Goal: Information Seeking & Learning: Check status

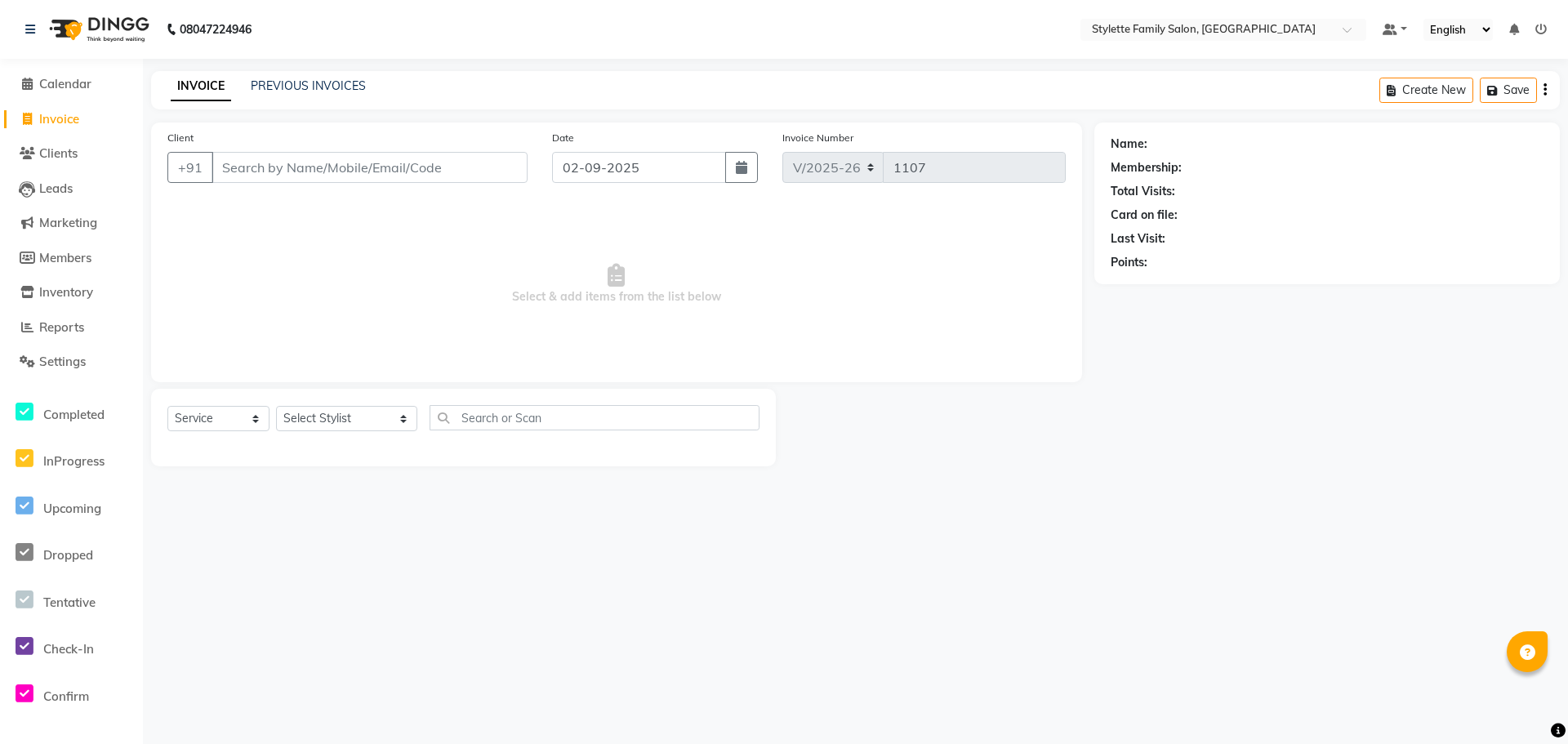
select select "6990"
select select "service"
click at [58, 332] on span "Reports" at bounding box center [61, 326] width 45 height 16
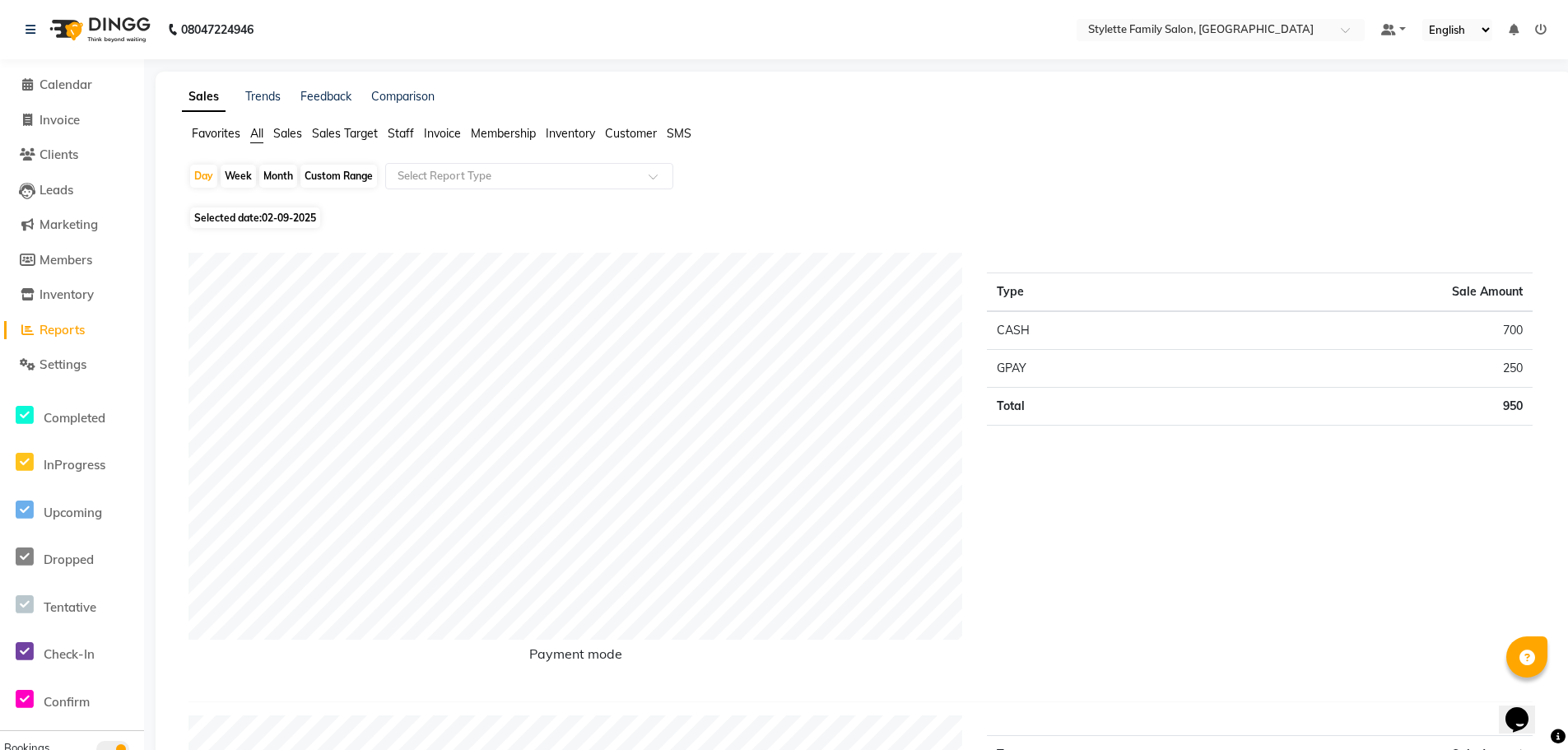
click at [275, 172] on div "Month" at bounding box center [277, 176] width 38 height 23
select select "9"
select select "2025"
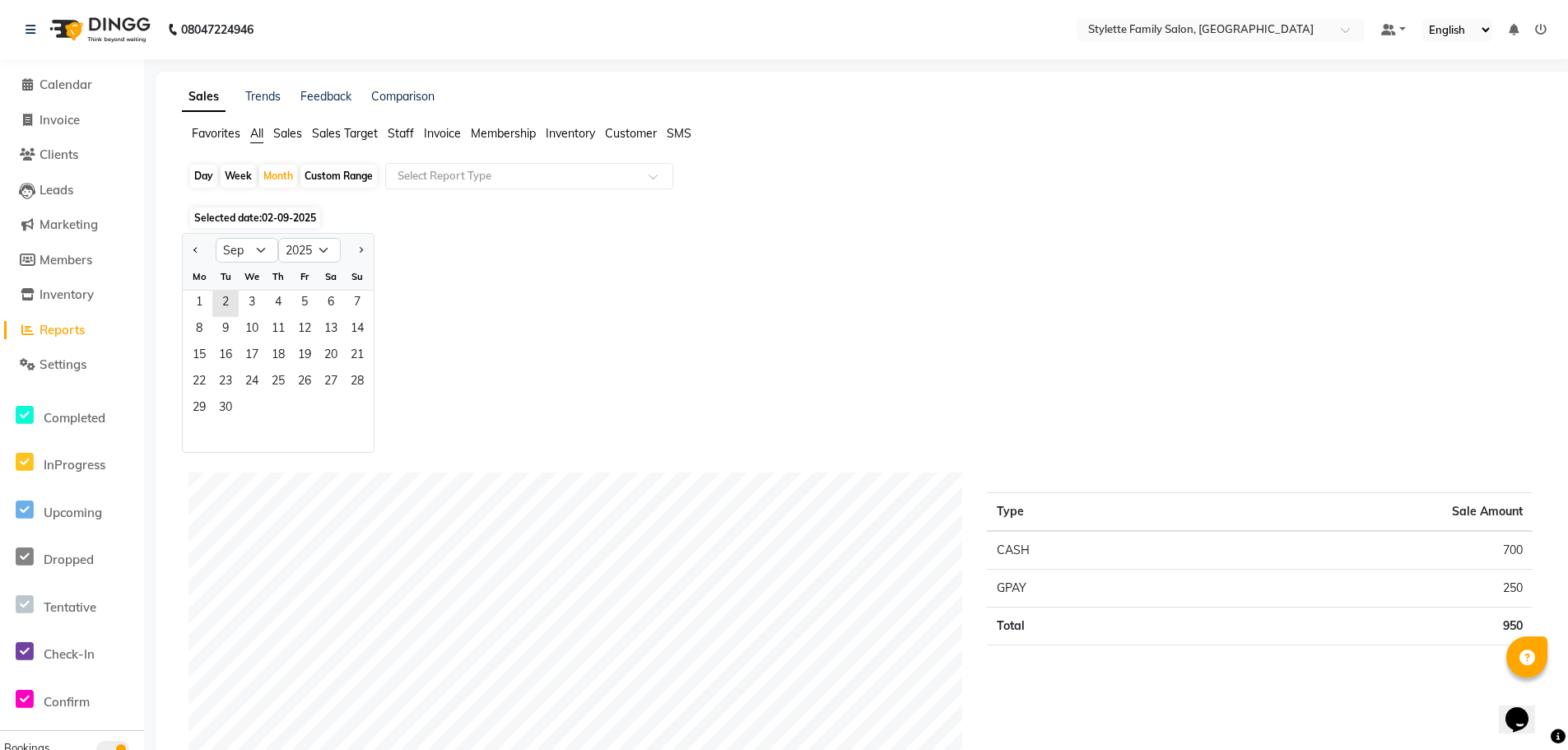
click at [405, 127] on span "Staff" at bounding box center [401, 134] width 27 height 15
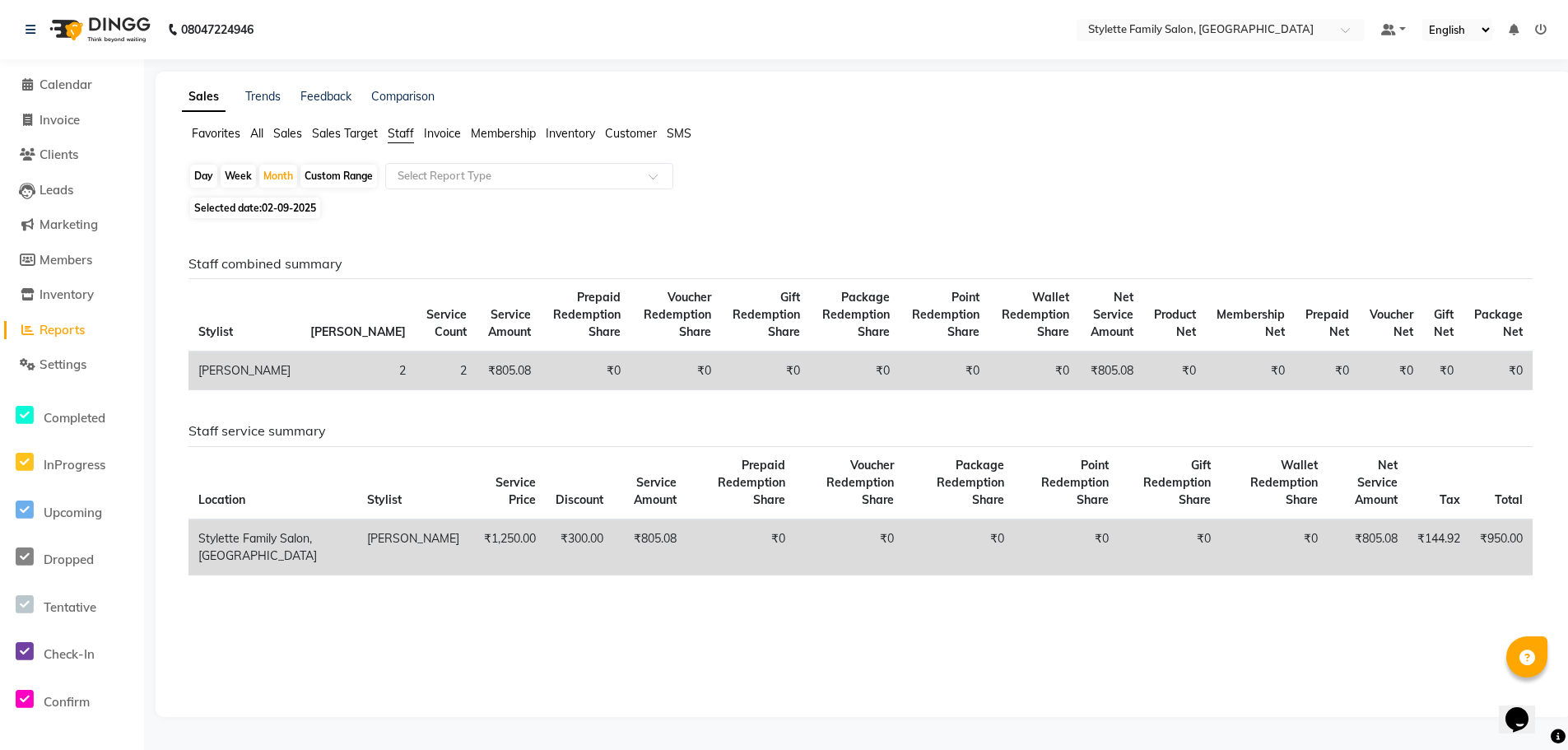
click at [248, 208] on span "Selected date: [DATE]" at bounding box center [254, 207] width 130 height 20
select select "9"
select select "2025"
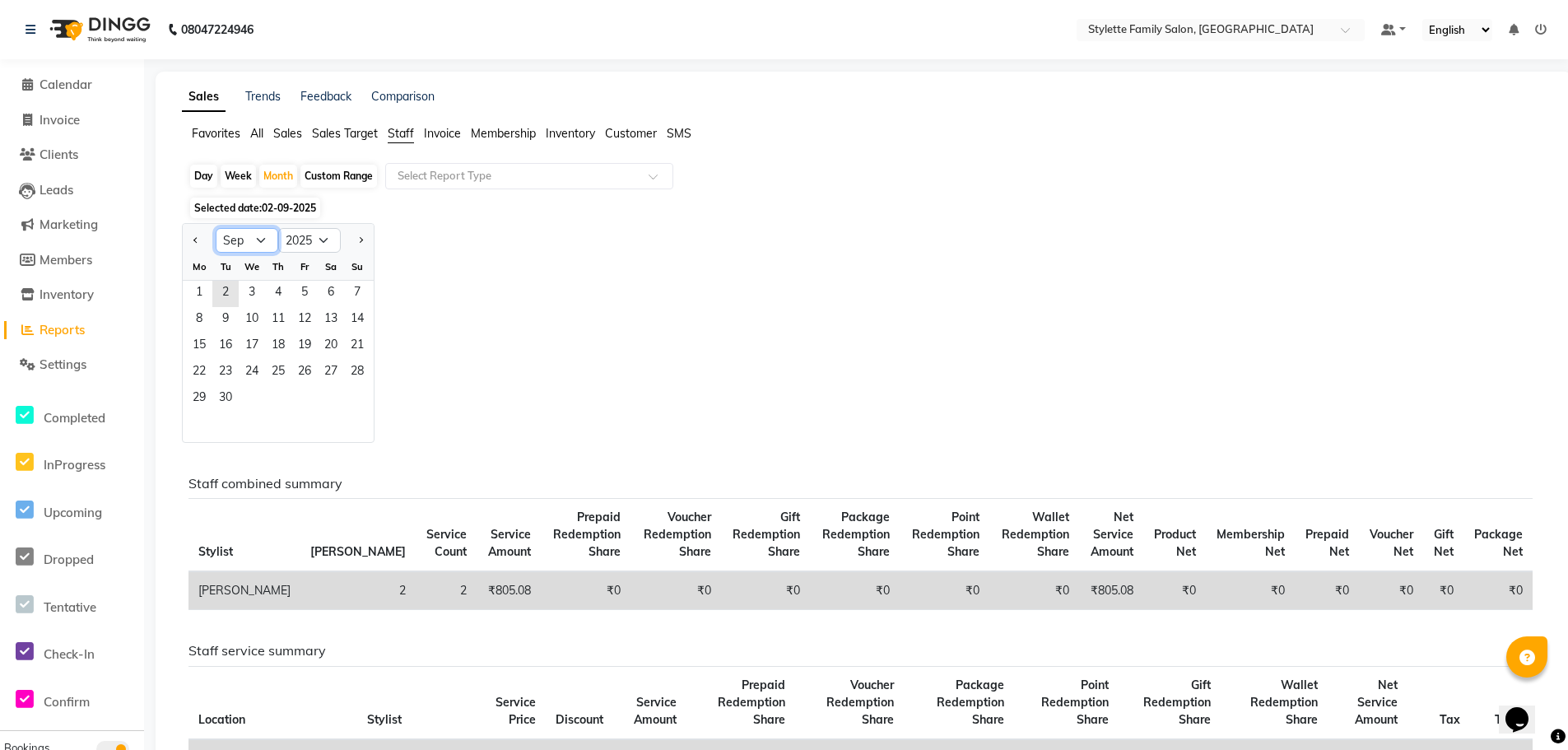
click at [242, 239] on select "Jan Feb Mar Apr May Jun [DATE] Aug Sep Oct Nov Dec" at bounding box center [247, 240] width 63 height 25
select select "8"
click at [216, 228] on select "Jan Feb Mar Apr May Jun [DATE] Aug Sep Oct Nov Dec" at bounding box center [247, 240] width 63 height 25
click at [308, 284] on span "1" at bounding box center [304, 294] width 27 height 27
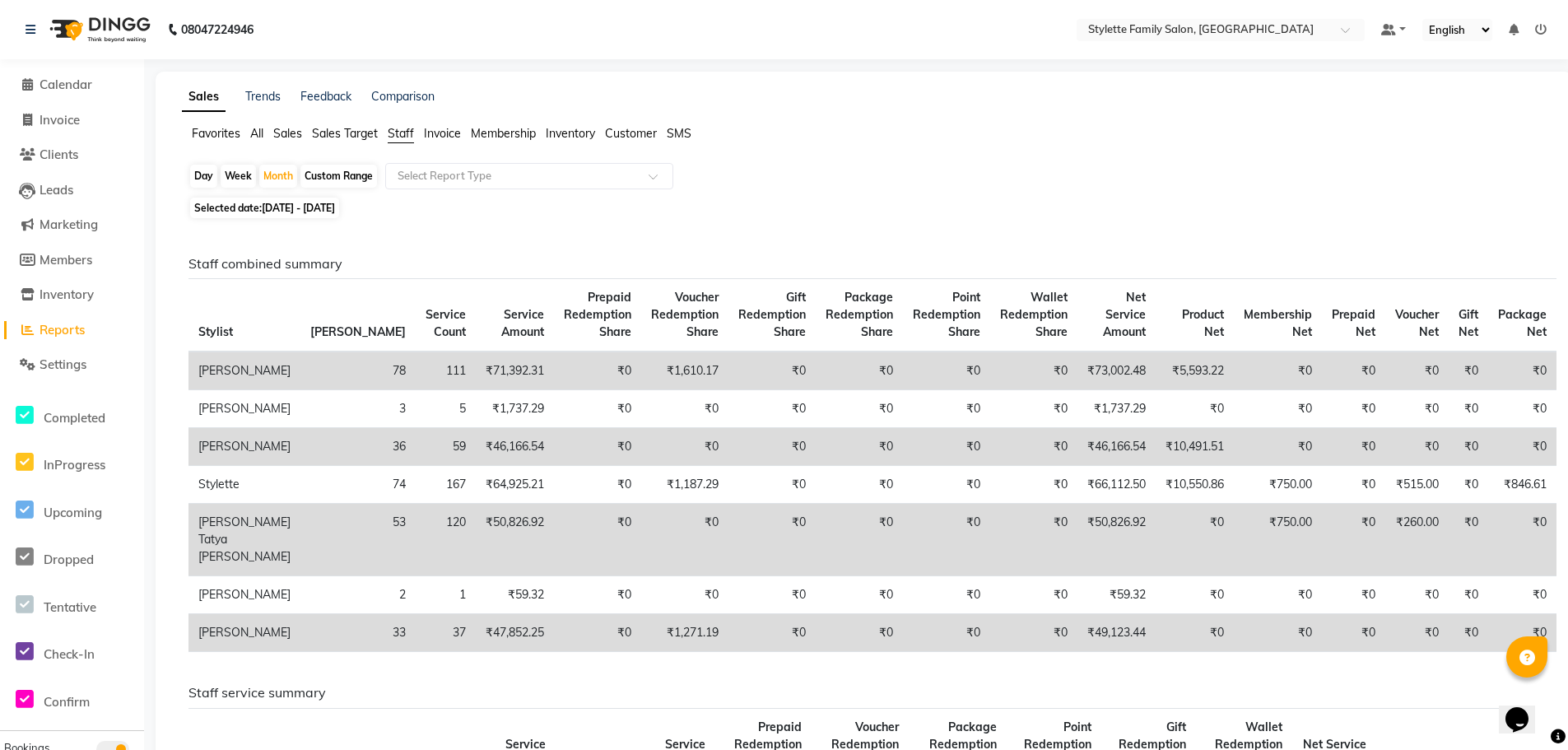
click at [258, 131] on span "All" at bounding box center [257, 134] width 13 height 15
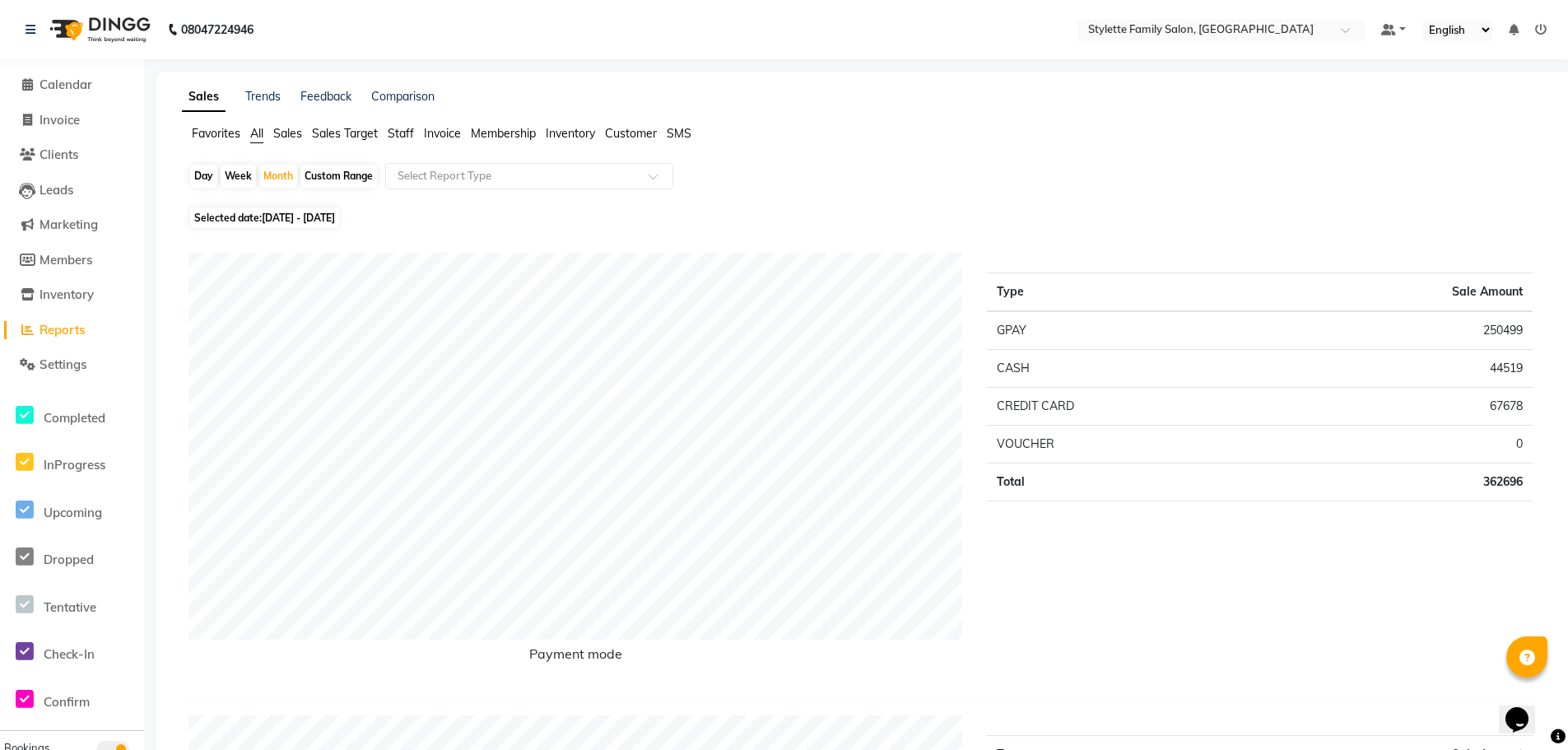
click at [299, 217] on span "[DATE] - [DATE]" at bounding box center [298, 217] width 73 height 12
select select "8"
select select "2025"
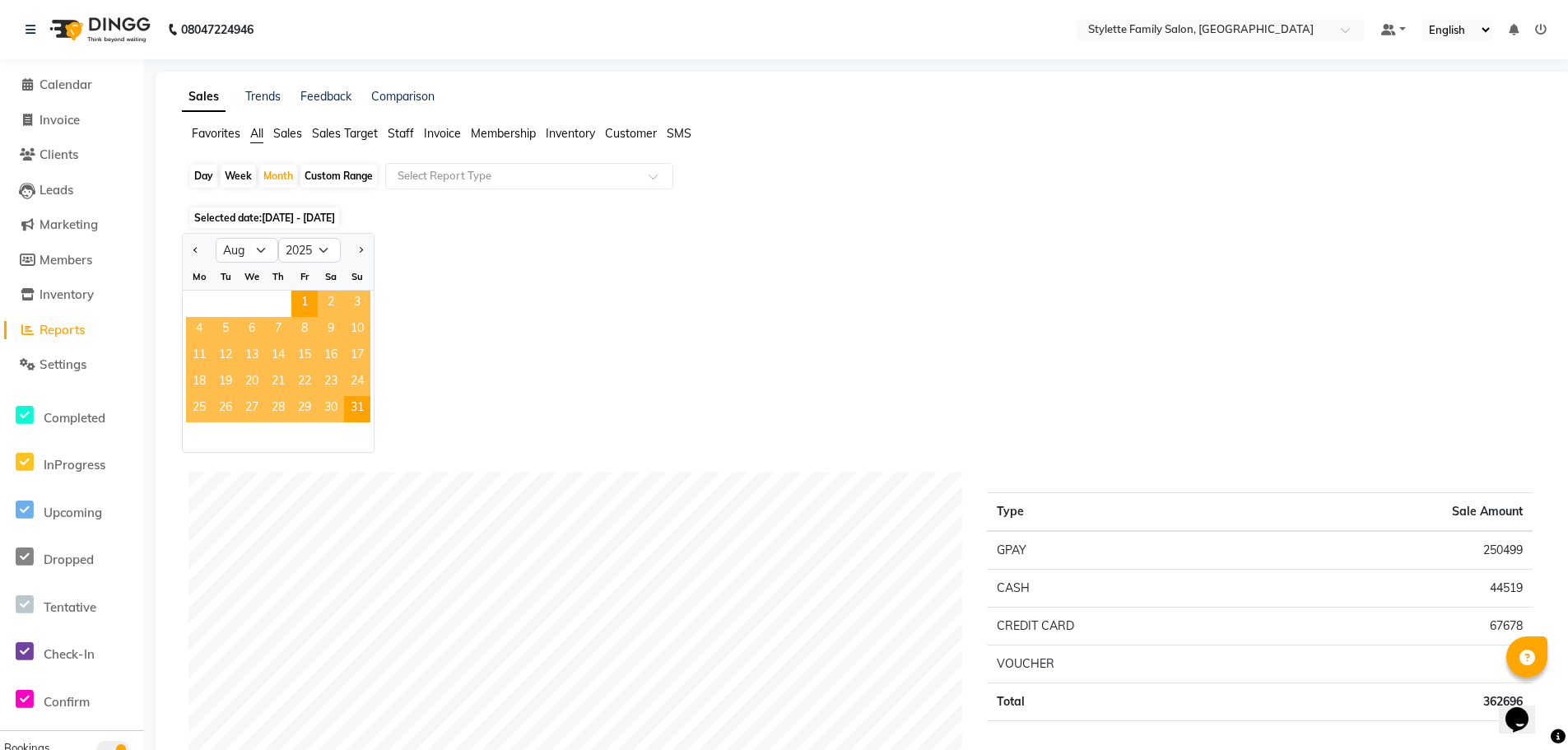
click at [481, 275] on div "Jan Feb Mar Apr May Jun [DATE] Aug Sep Oct Nov [DATE] 2016 2017 2018 2019 2020 …" at bounding box center [864, 343] width 1364 height 219
click at [429, 265] on div "Jan Feb Mar Apr May Jun [DATE] Aug Sep Oct Nov [DATE] 2016 2017 2018 2019 2020 …" at bounding box center [864, 343] width 1364 height 219
click at [302, 300] on span "1" at bounding box center [304, 303] width 27 height 27
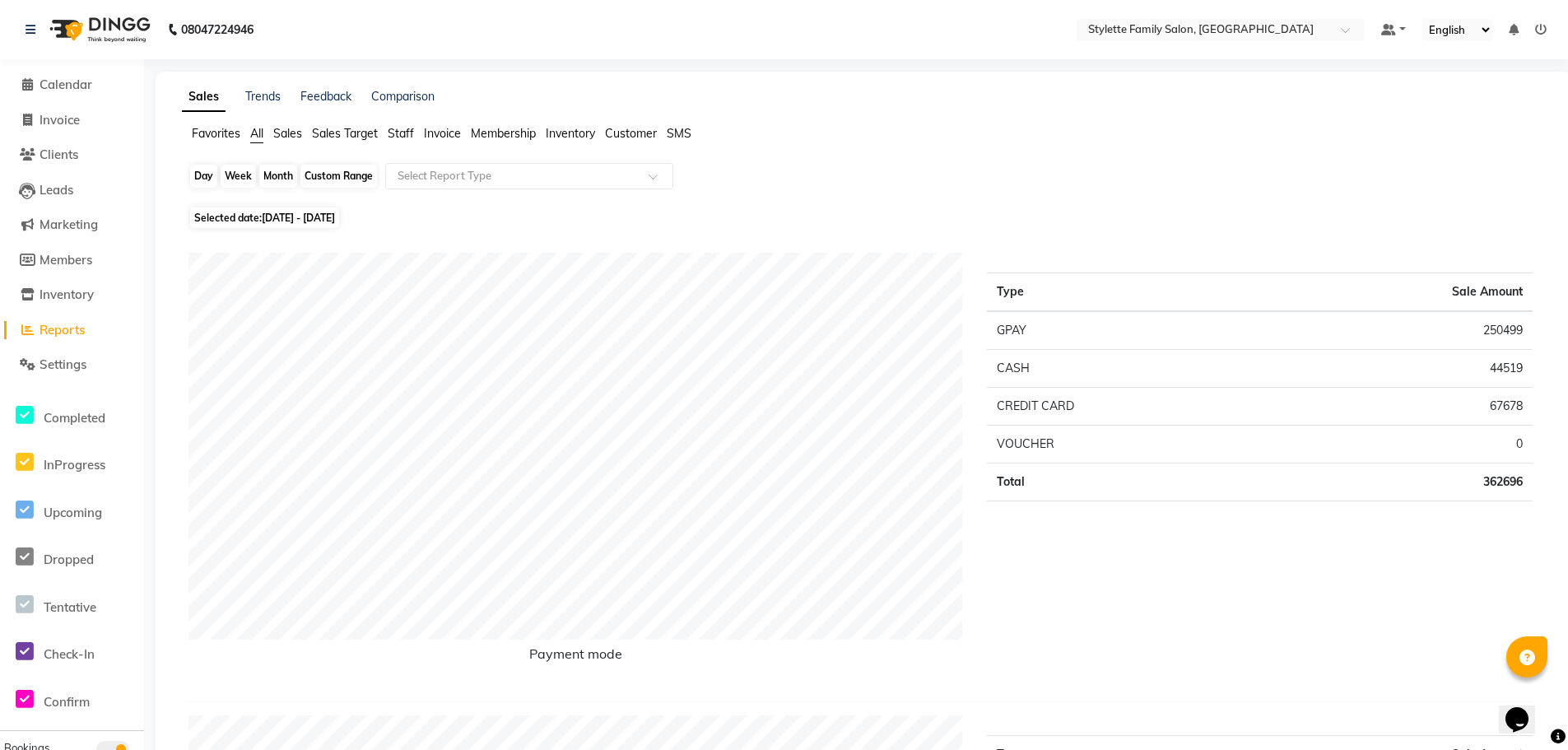
click at [283, 169] on div "Month" at bounding box center [277, 176] width 38 height 23
select select "8"
select select "2025"
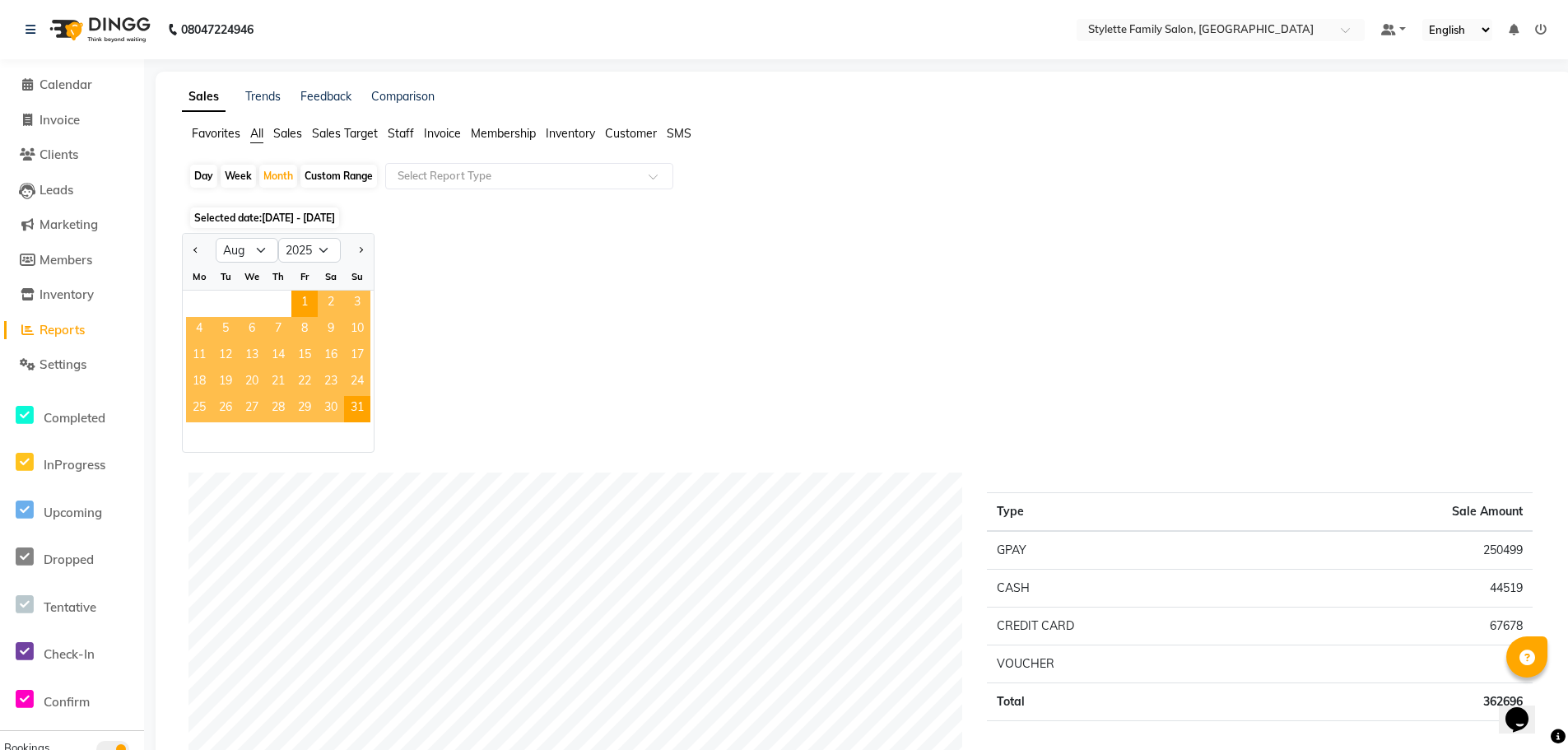
click at [356, 248] on button "Next month" at bounding box center [360, 250] width 13 height 27
select select "9"
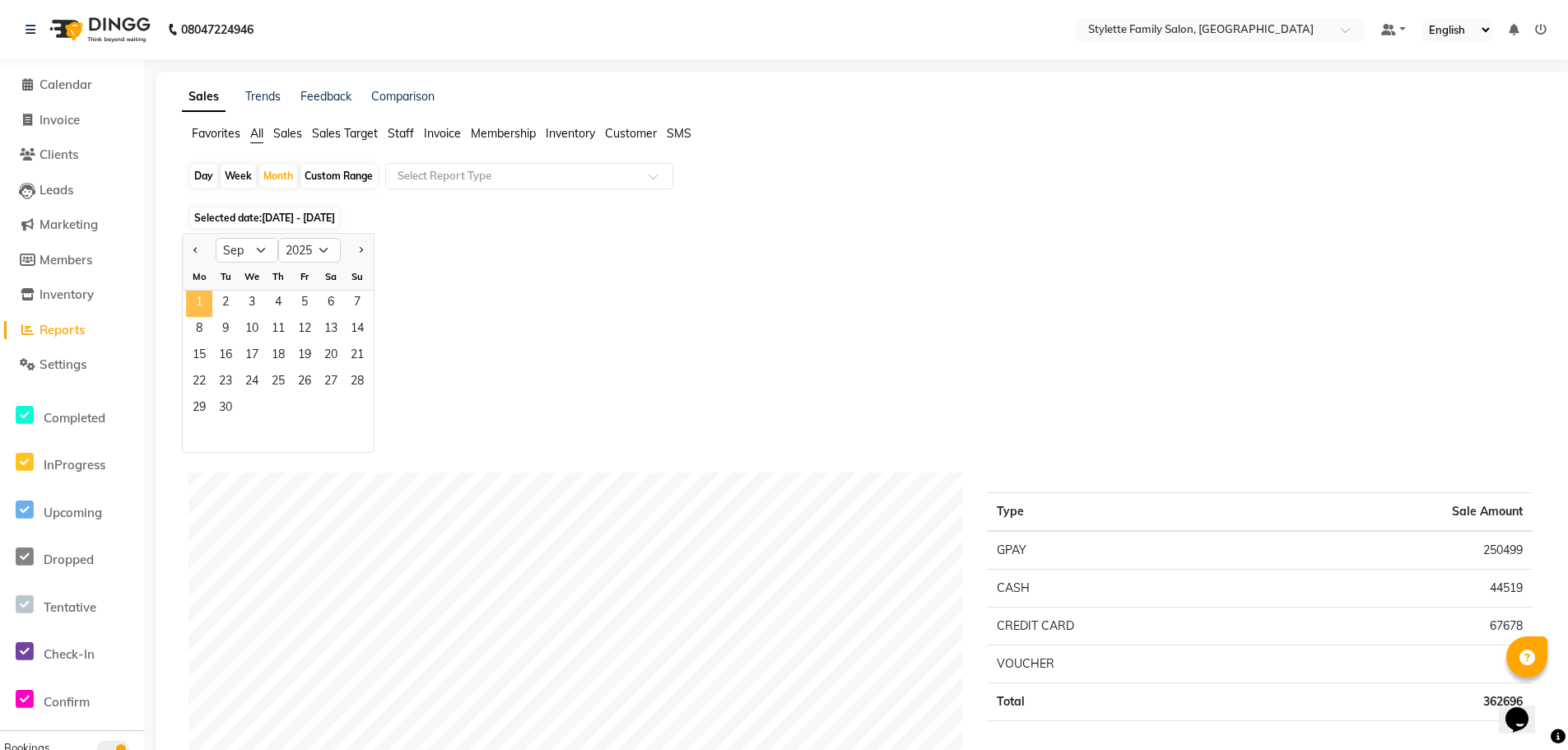
click at [200, 313] on span "1" at bounding box center [199, 303] width 27 height 27
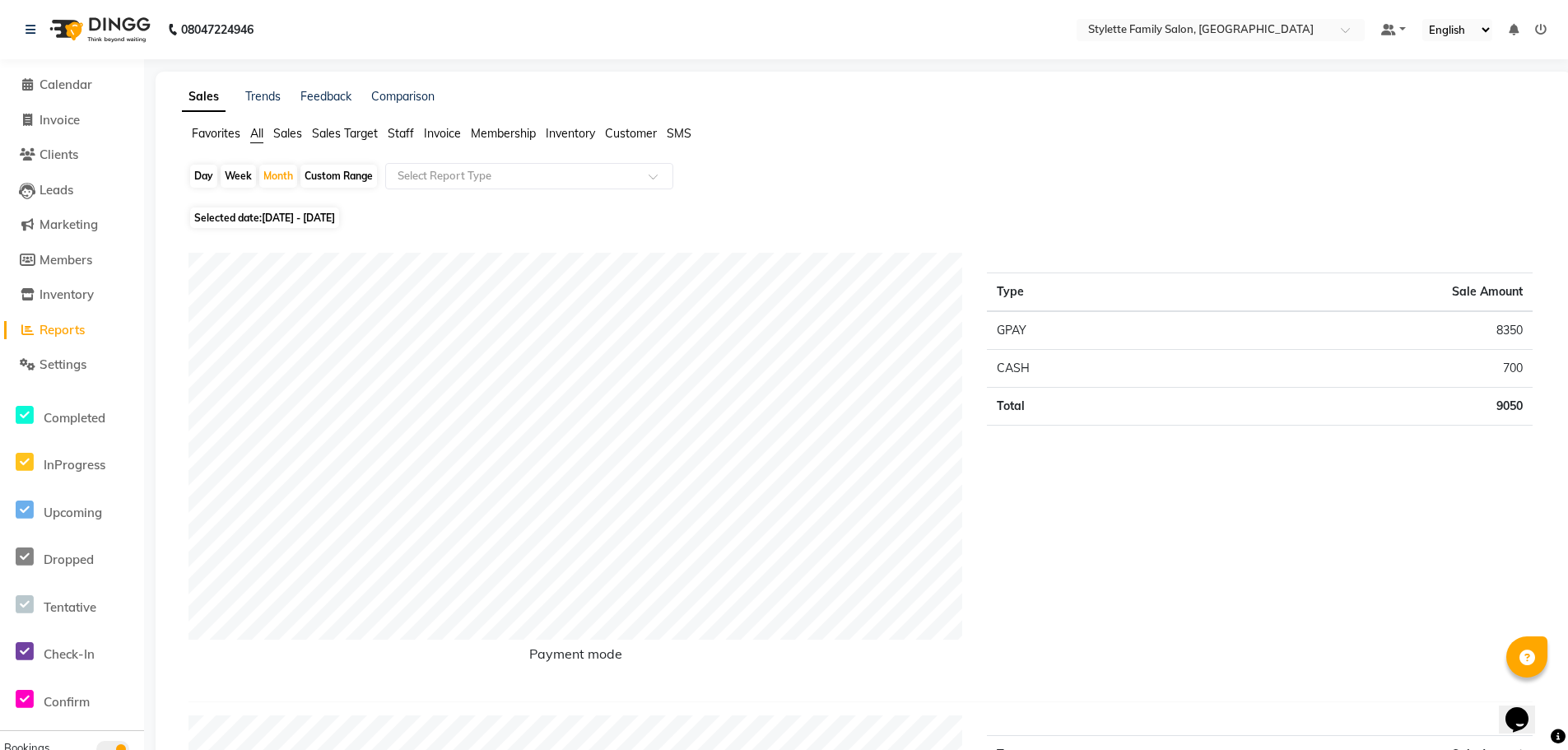
click at [203, 178] on div "Day" at bounding box center [203, 176] width 27 height 23
select select "9"
select select "2025"
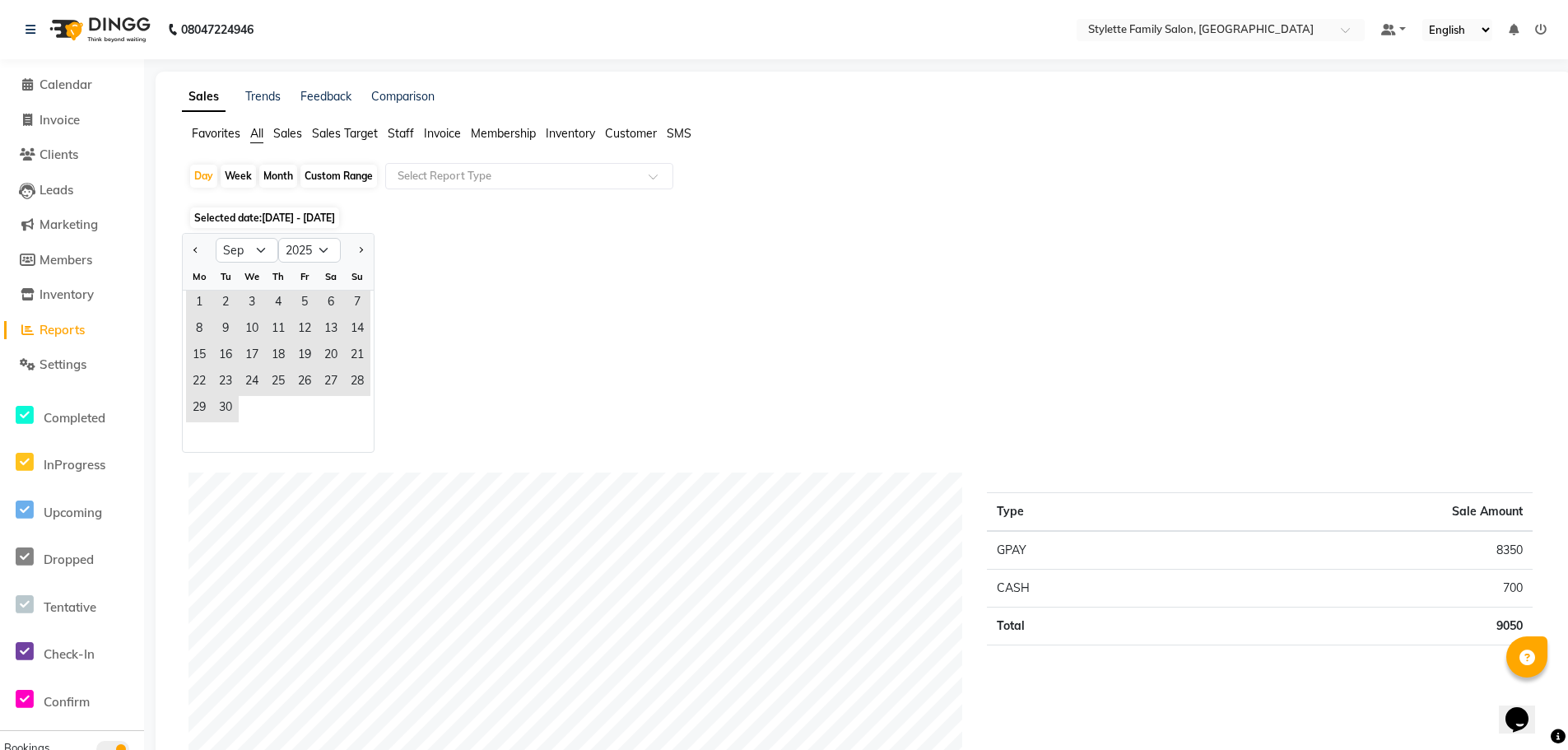
click at [255, 135] on span "All" at bounding box center [257, 134] width 13 height 15
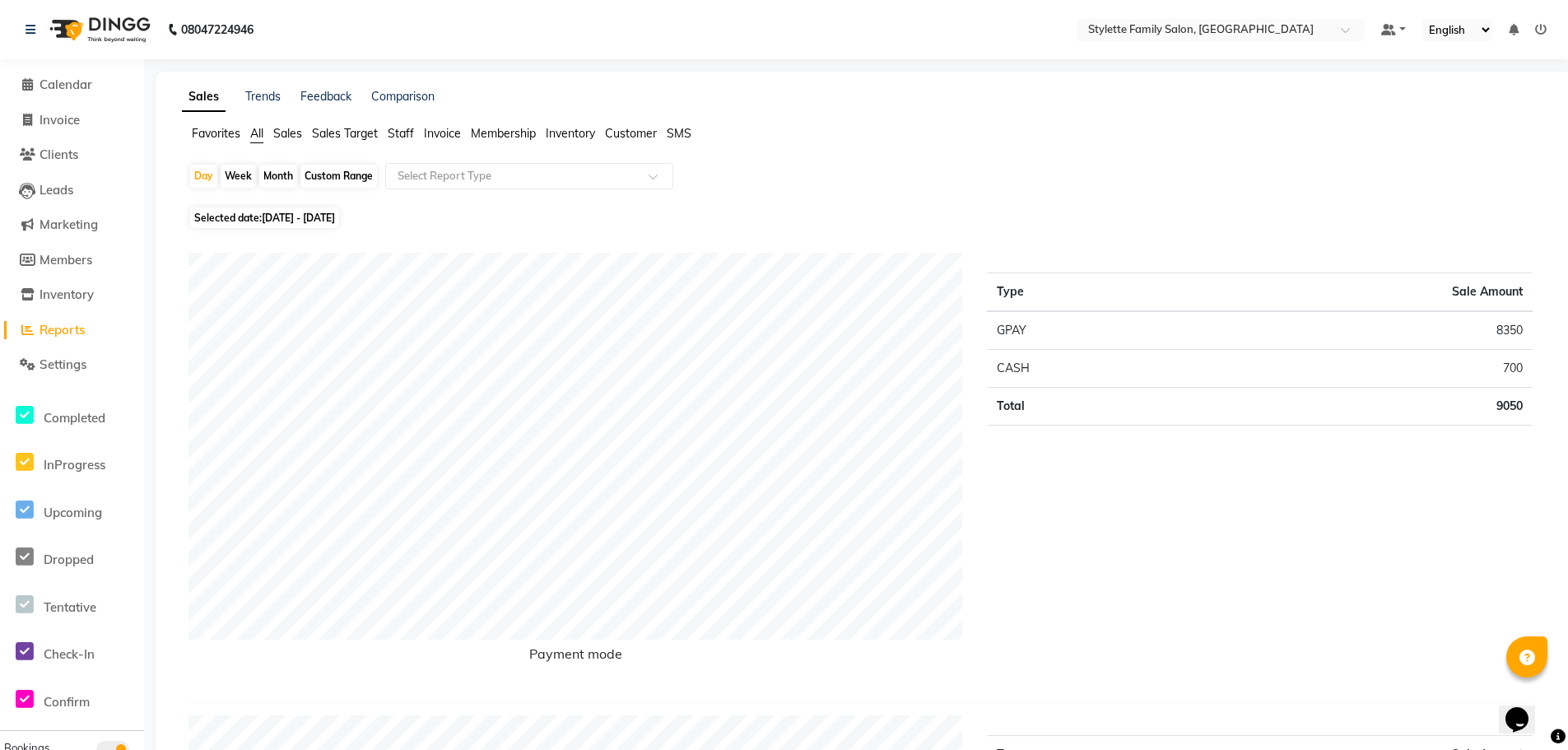
click at [255, 135] on span "All" at bounding box center [257, 134] width 13 height 15
click at [280, 172] on div "Month" at bounding box center [277, 176] width 38 height 23
select select "9"
select select "2025"
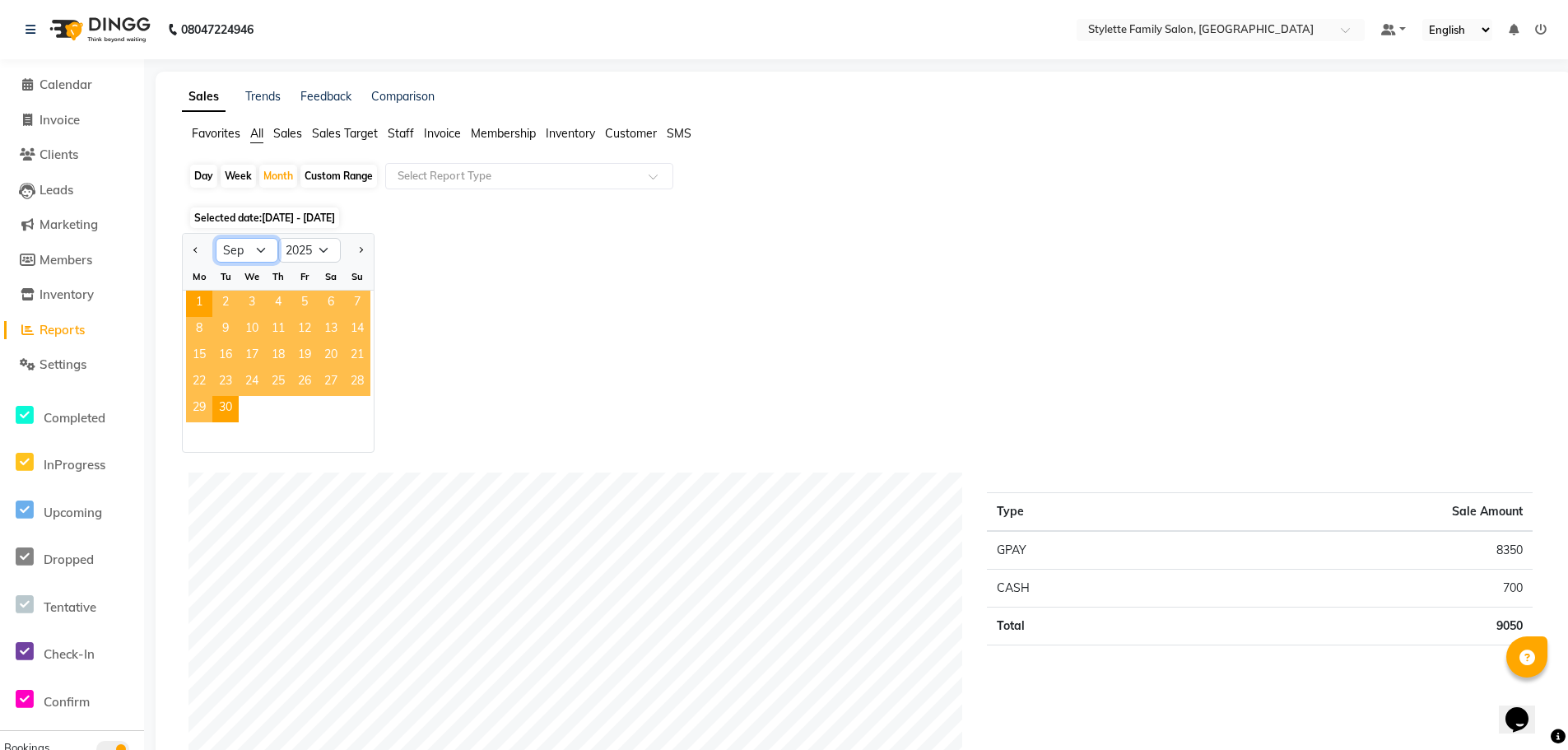
click at [260, 250] on select "Jan Feb Mar Apr May Jun [DATE] Aug Sep Oct Nov Dec" at bounding box center [247, 250] width 63 height 25
select select "8"
click at [216, 238] on select "Jan Feb Mar Apr May Jun [DATE] Aug Sep Oct Nov Dec" at bounding box center [247, 250] width 63 height 25
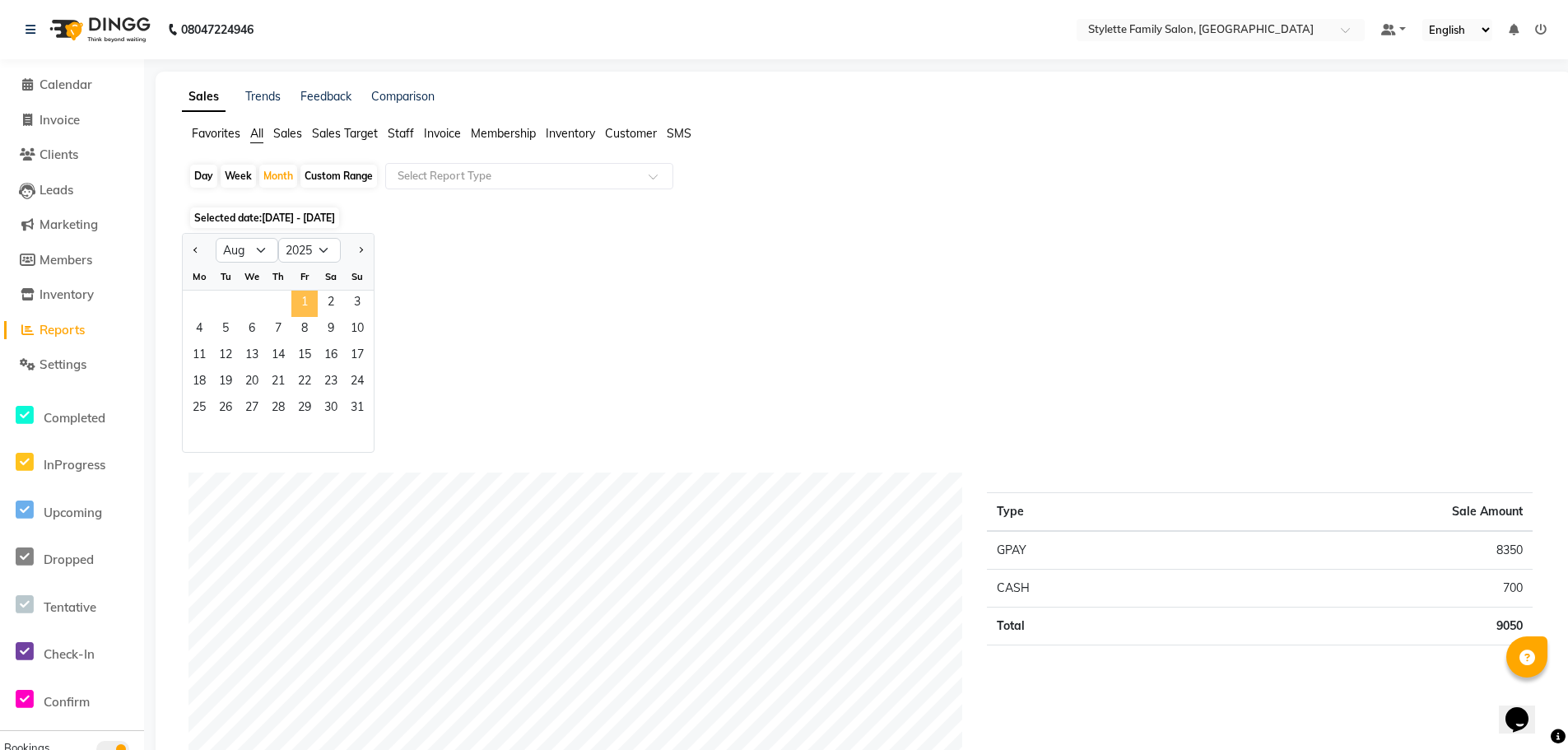
click at [311, 299] on span "1" at bounding box center [304, 303] width 27 height 27
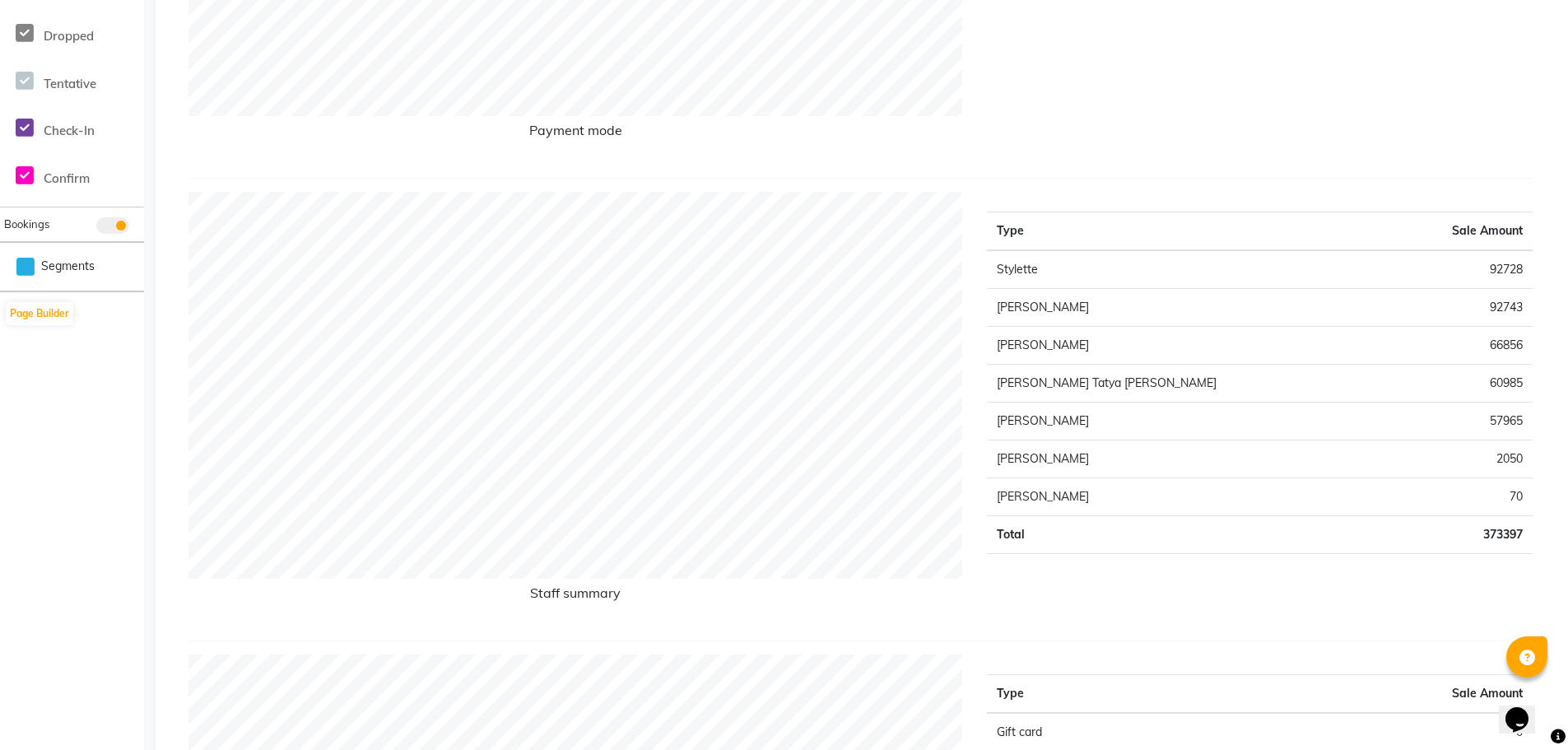
scroll to position [494, 0]
